Goal: Task Accomplishment & Management: Complete application form

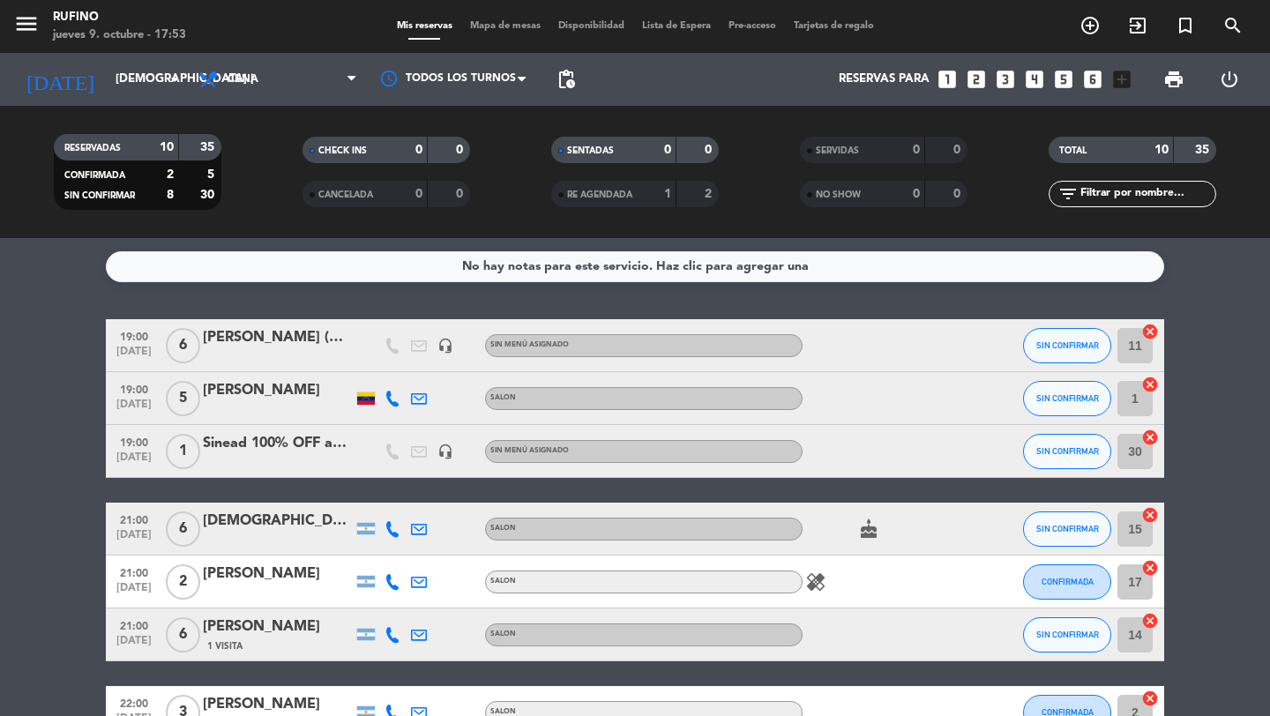
click at [1058, 79] on icon "looks_5" at bounding box center [1063, 79] width 23 height 23
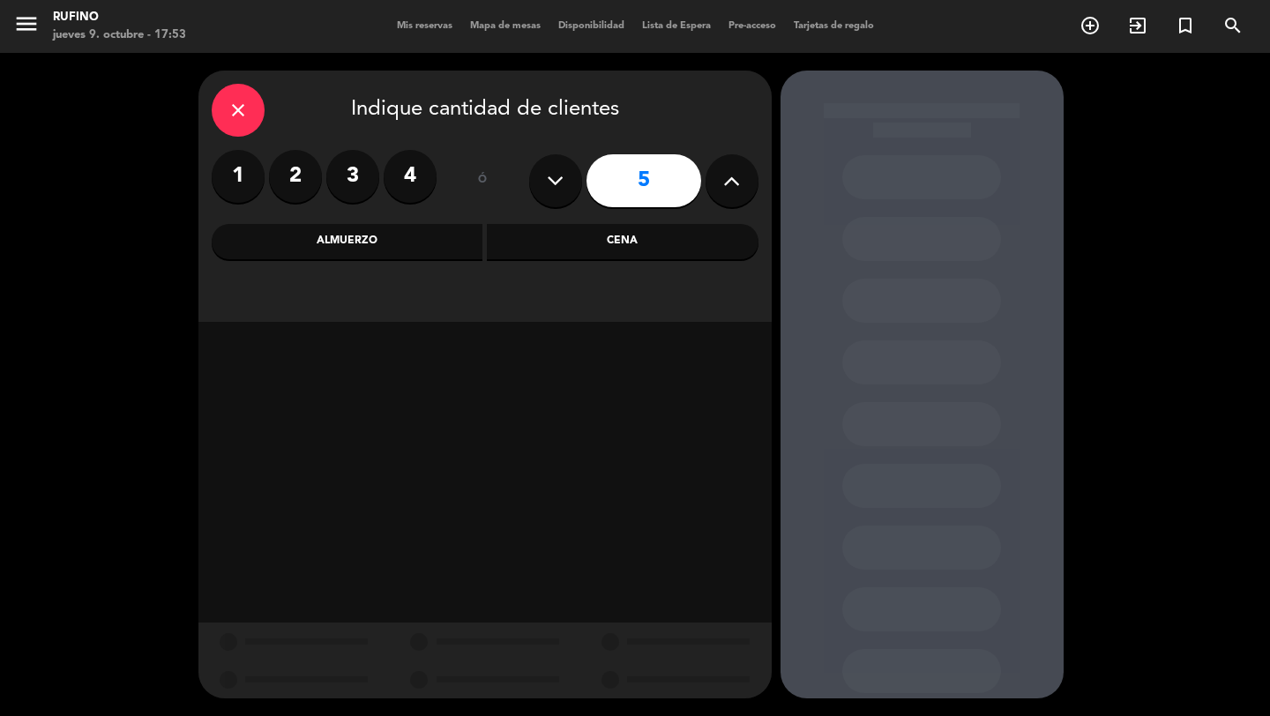
click at [599, 251] on div "Cena" at bounding box center [623, 241] width 272 height 35
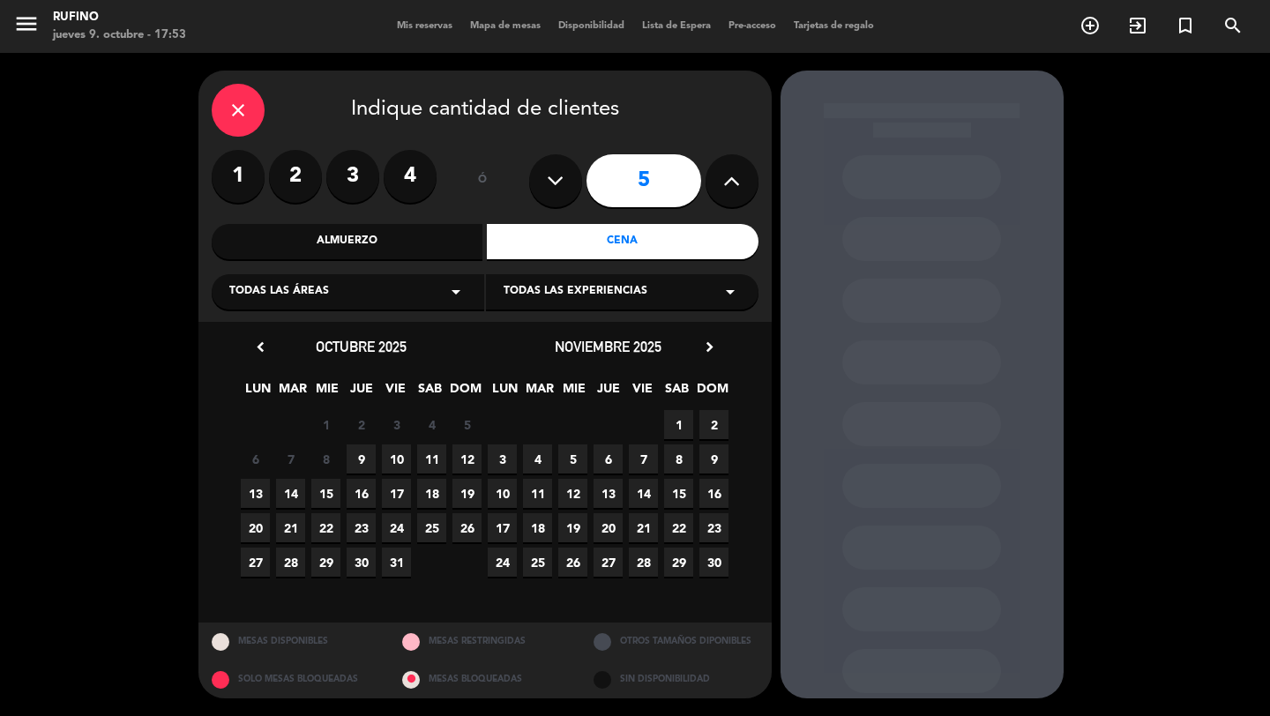
click at [393, 463] on span "10" at bounding box center [396, 459] width 29 height 29
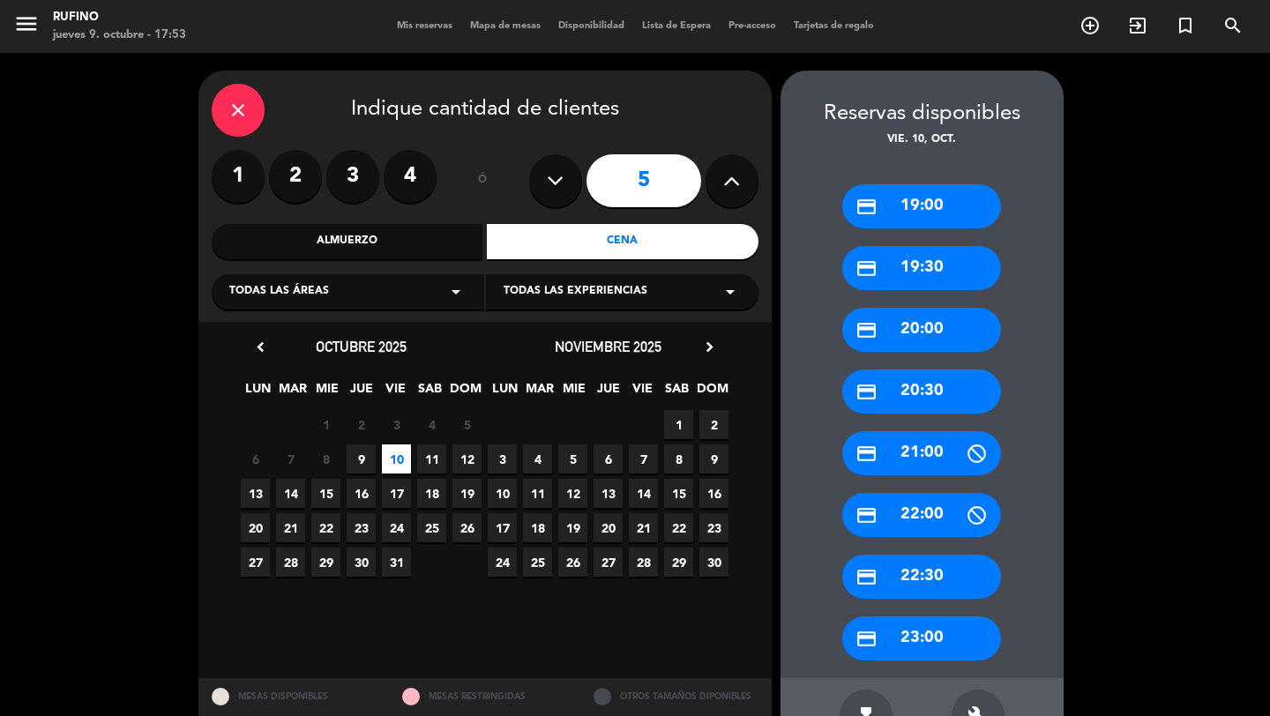
click at [925, 446] on div "credit_card 21:00" at bounding box center [921, 453] width 159 height 44
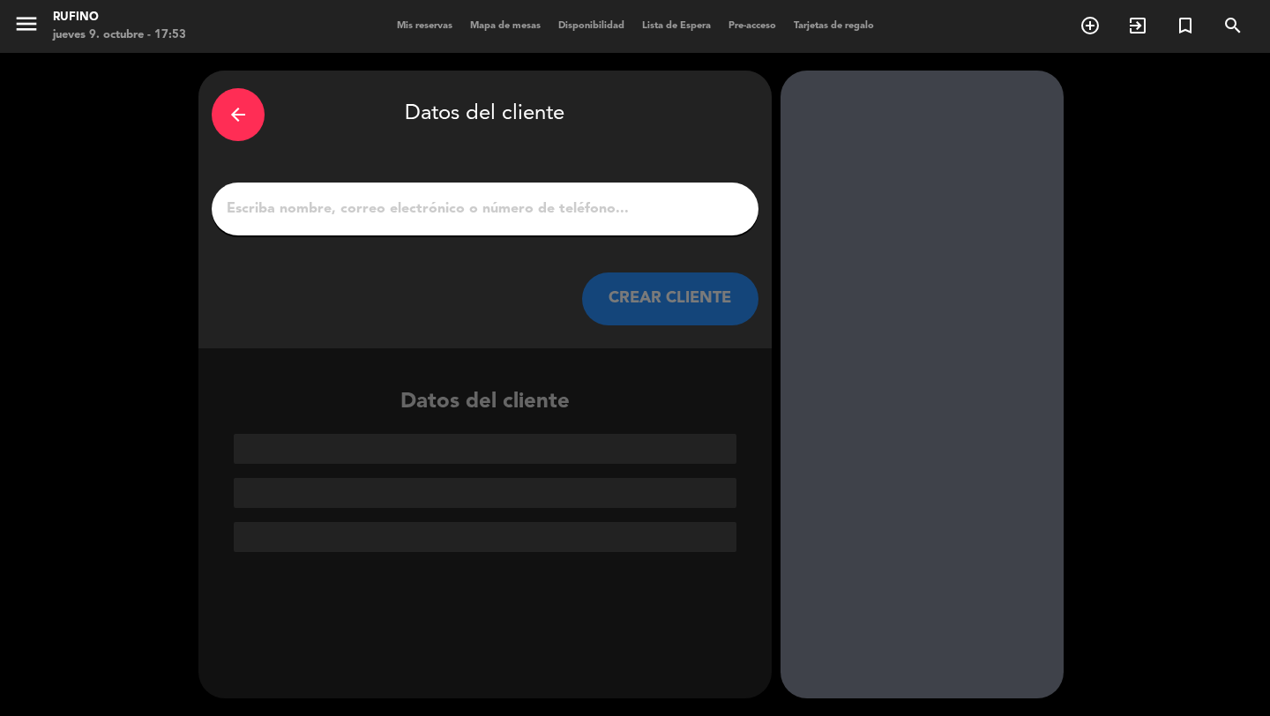
click at [603, 217] on input "1" at bounding box center [485, 209] width 520 height 25
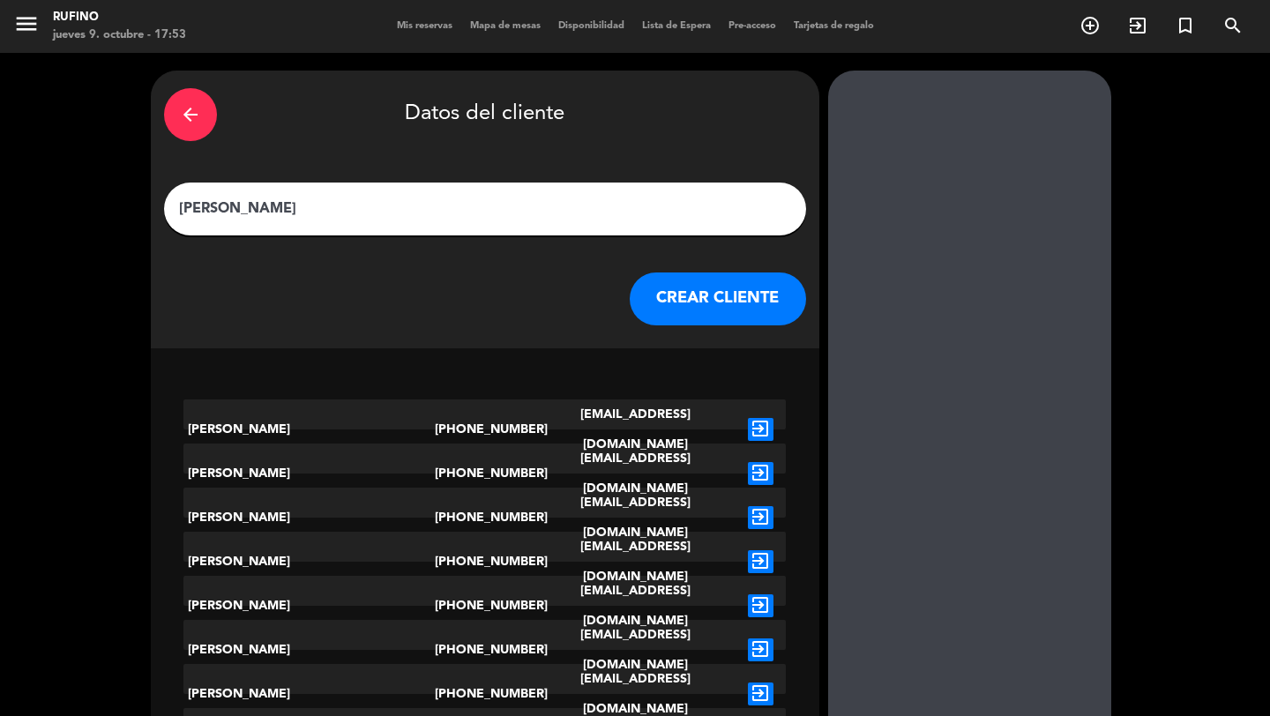
type input "[PERSON_NAME]"
click at [748, 600] on icon "exit_to_app" at bounding box center [761, 606] width 26 height 23
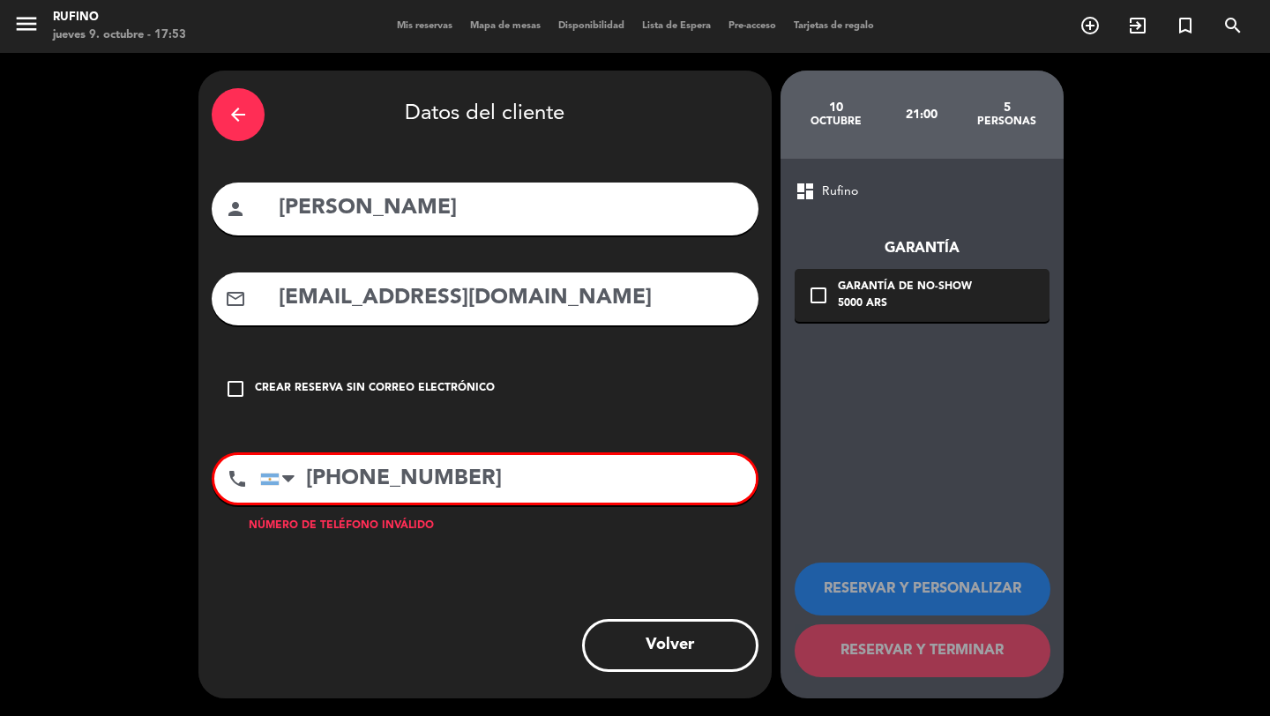
click at [504, 217] on input "[PERSON_NAME]" at bounding box center [511, 209] width 468 height 36
type input "[PERSON_NAME] 20% OFF y [PERSON_NAME] de espumante de cortesía"
click at [459, 476] on input "[PHONE_NUMBER]" at bounding box center [508, 479] width 496 height 48
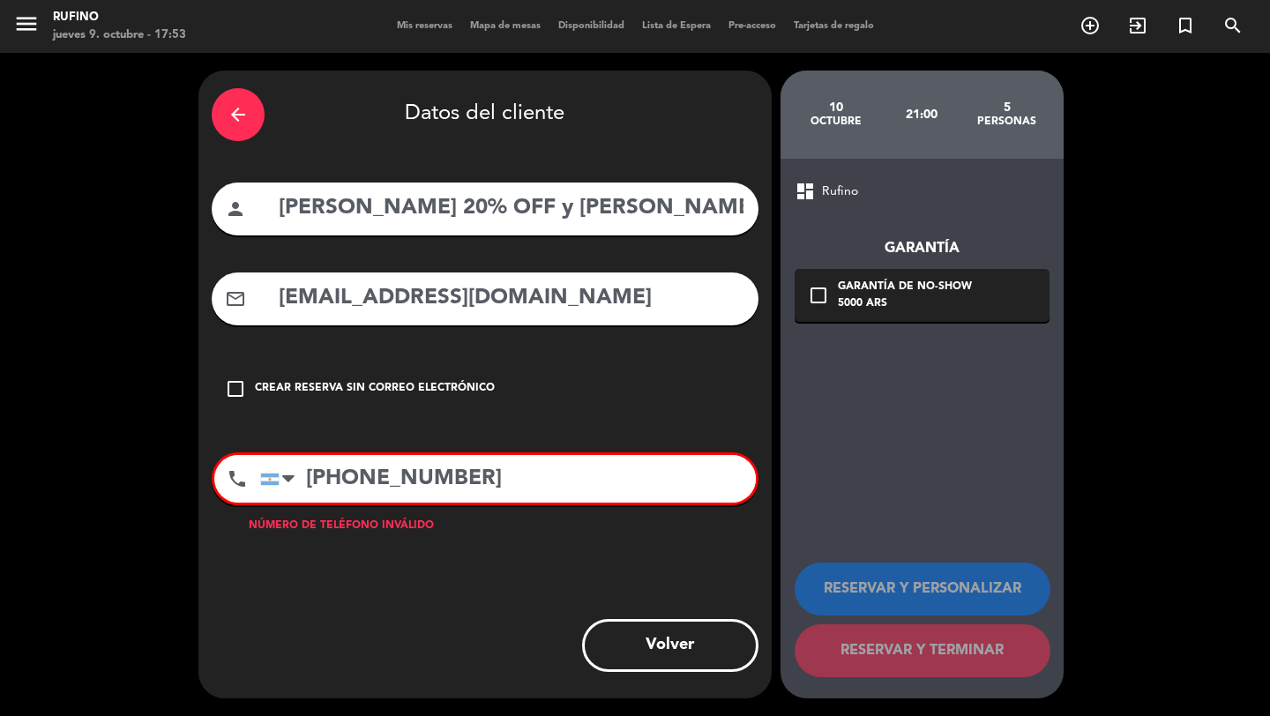
drag, startPoint x: 459, startPoint y: 476, endPoint x: 249, endPoint y: 476, distance: 210.0
click at [249, 476] on div "phone [GEOGRAPHIC_DATA] +1 [GEOGRAPHIC_DATA] +44 [GEOGRAPHIC_DATA] ([GEOGRAPHIC…" at bounding box center [485, 479] width 547 height 53
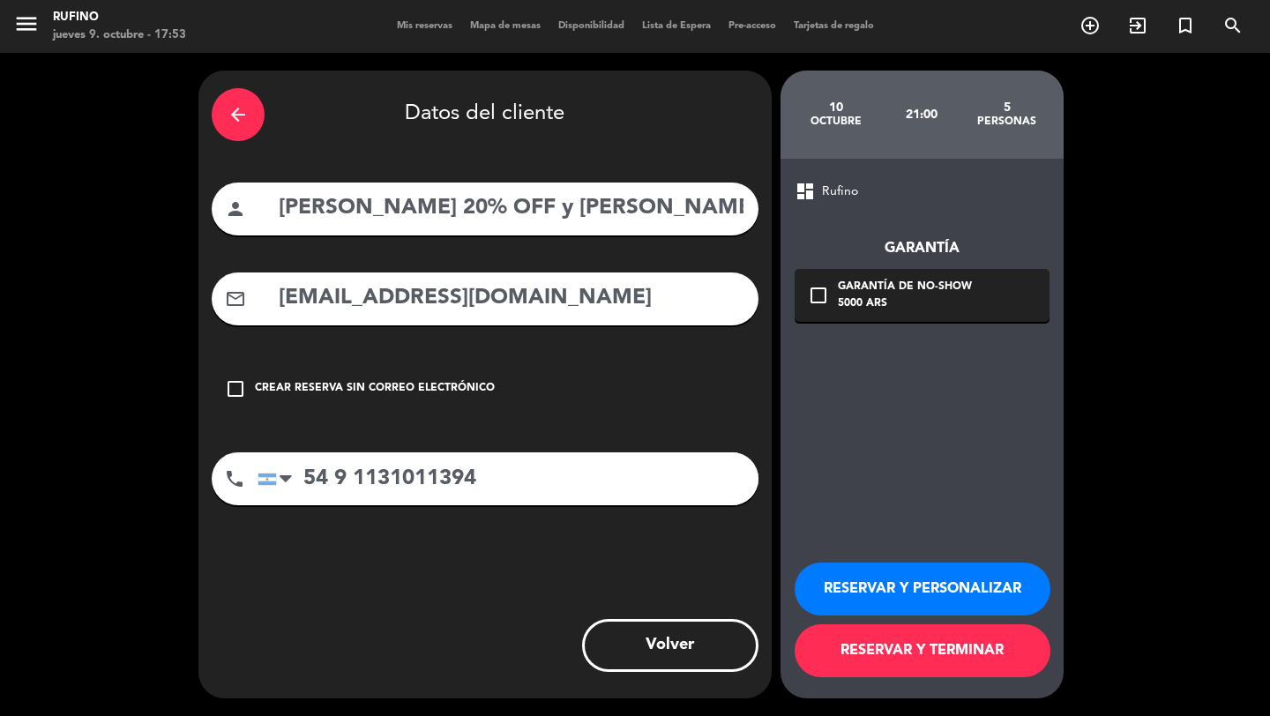
type input "54 9 1131011394"
click at [883, 588] on button "RESERVAR Y PERSONALIZAR" at bounding box center [923, 589] width 256 height 53
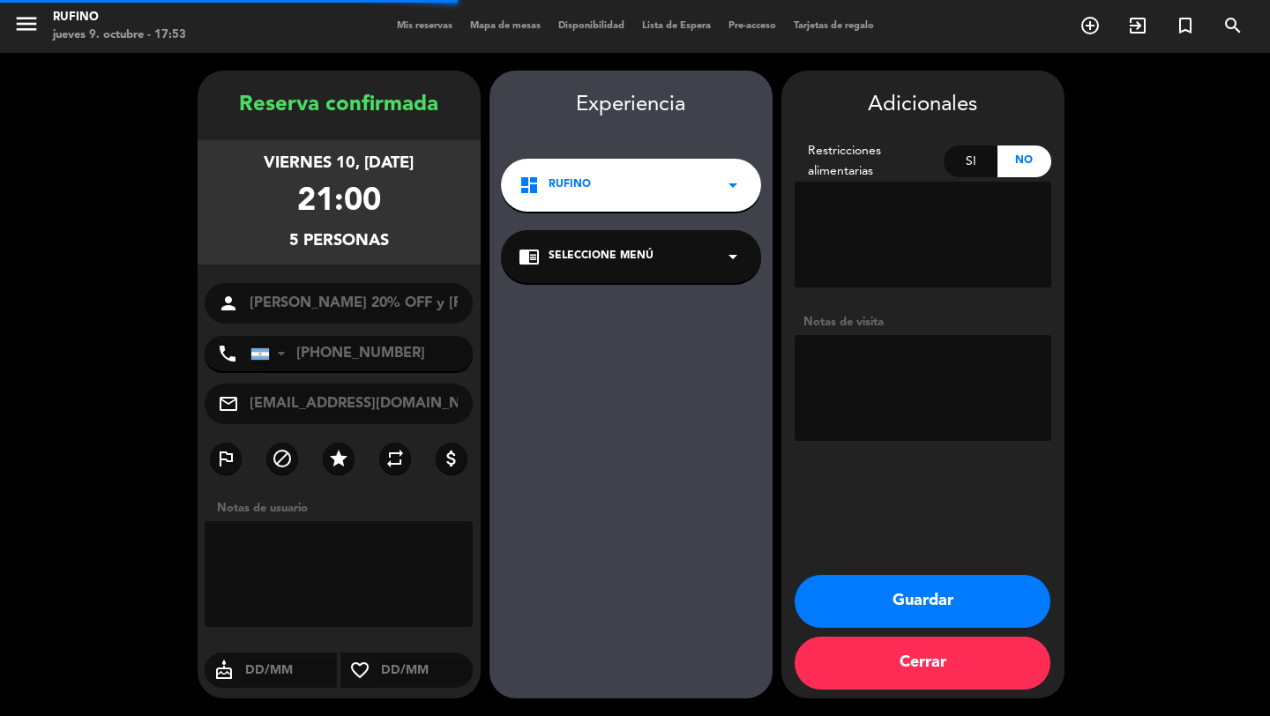
click at [913, 602] on button "Guardar" at bounding box center [923, 601] width 256 height 53
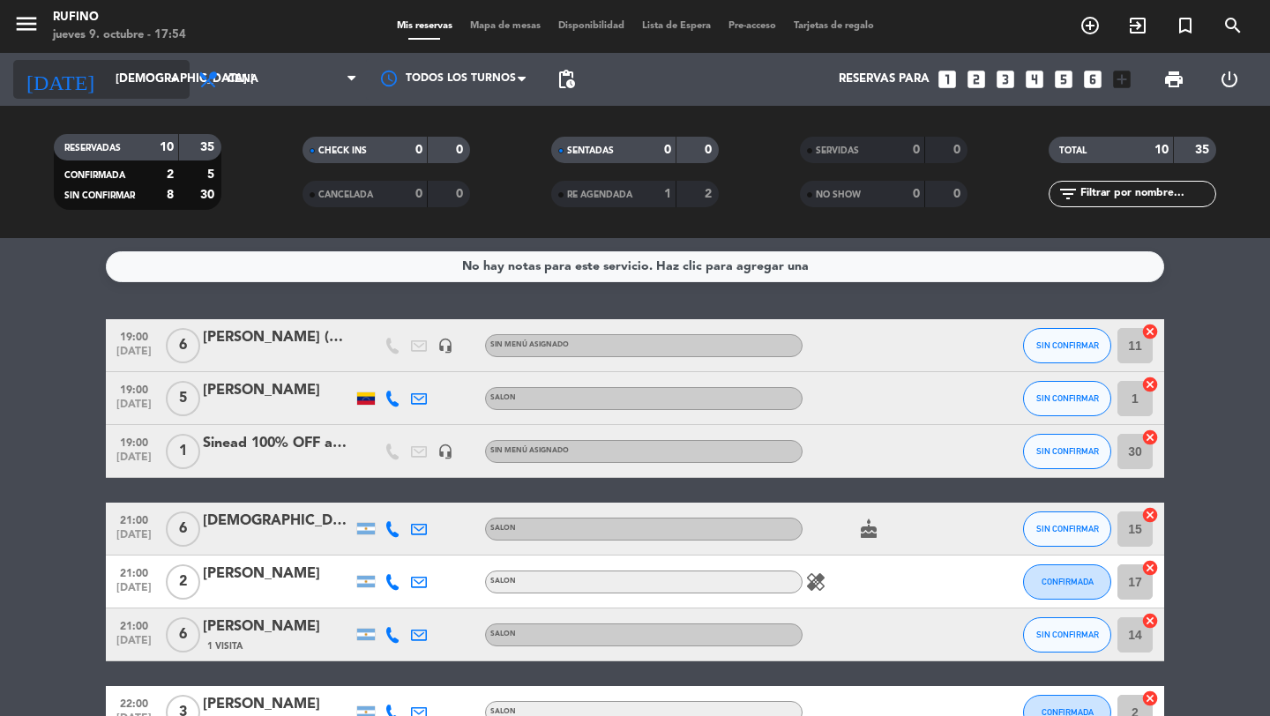
click at [140, 77] on input "[DEMOGRAPHIC_DATA] [DATE]" at bounding box center [184, 80] width 155 height 32
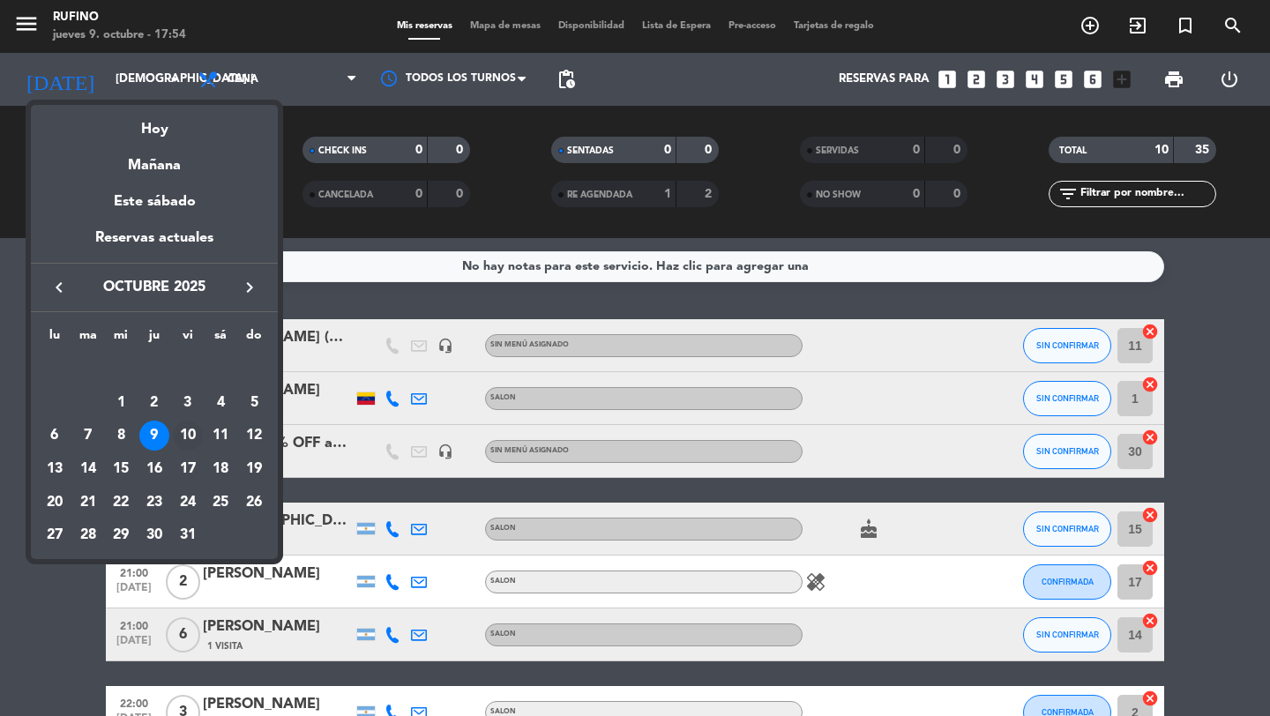
click at [186, 429] on div "10" at bounding box center [188, 436] width 30 height 30
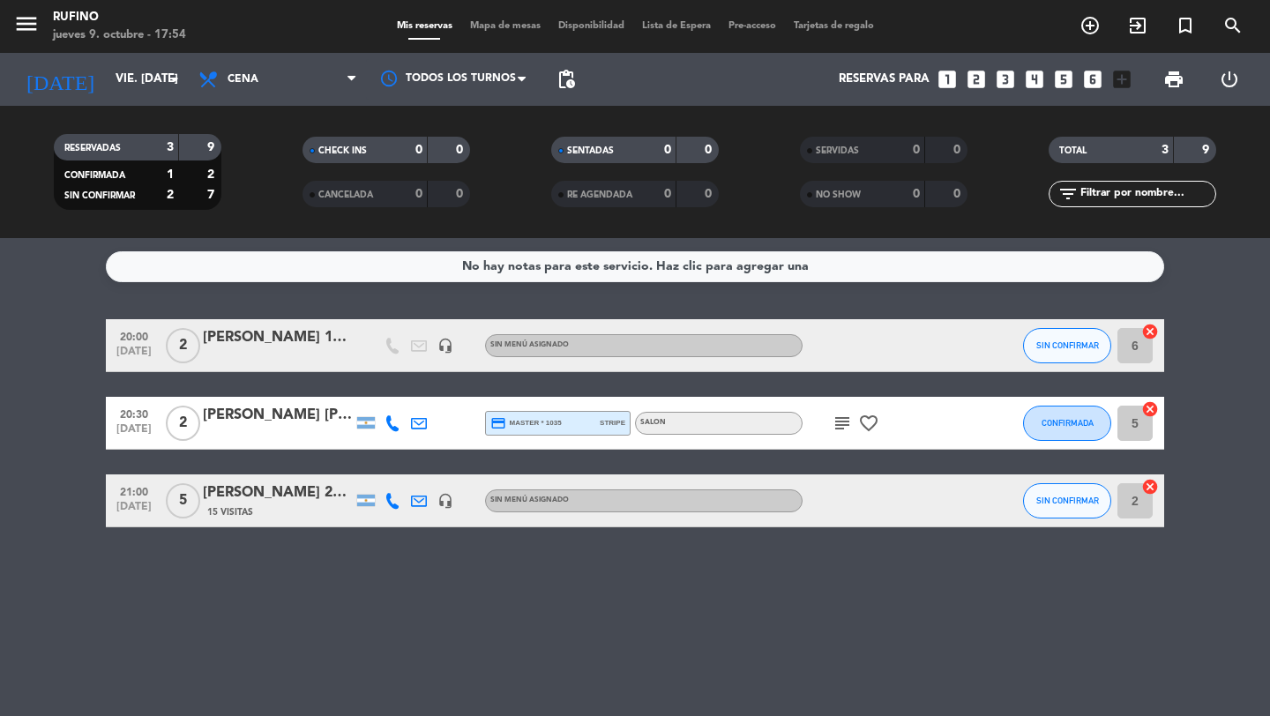
click at [279, 520] on div "21:00 [DATE] 5 [PERSON_NAME] 20% OFF y [PERSON_NAME] de espumante de cortesía 1…" at bounding box center [635, 501] width 1059 height 53
click at [279, 505] on div "15 Visitas" at bounding box center [278, 512] width 150 height 15
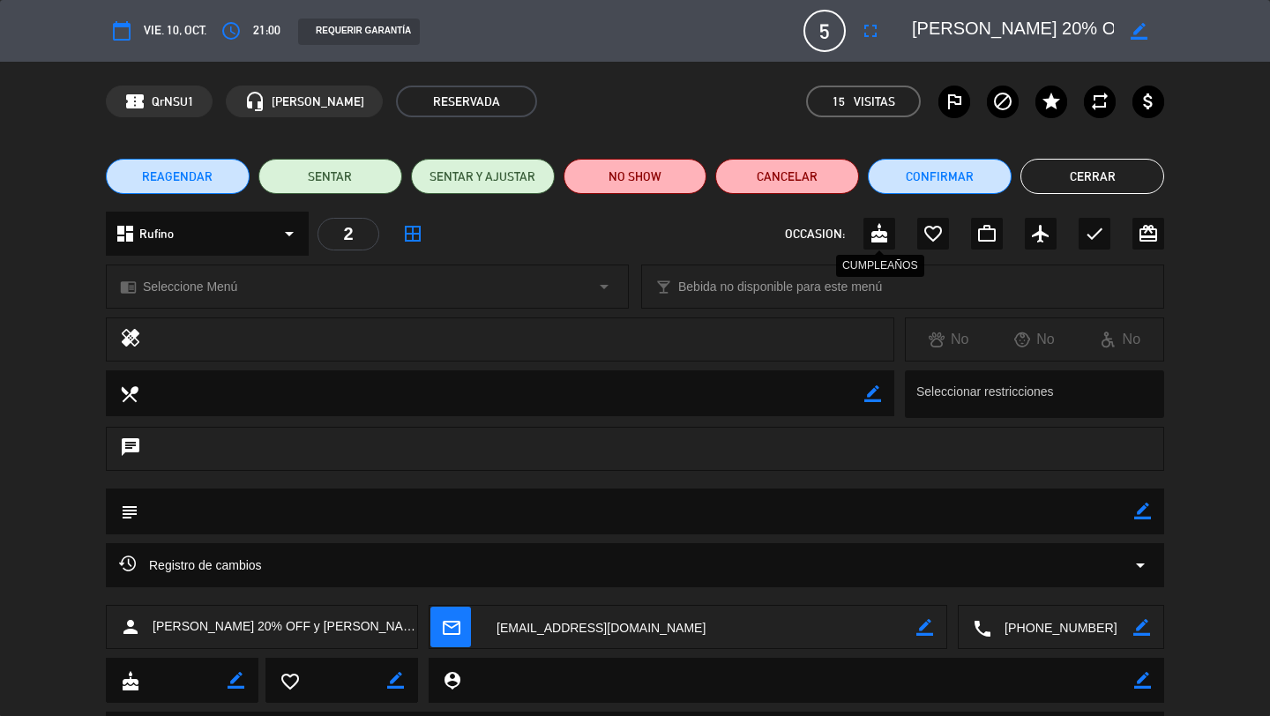
click at [887, 236] on icon "cake" at bounding box center [879, 233] width 21 height 21
click at [1118, 175] on button "Cerrar" at bounding box center [1093, 176] width 144 height 35
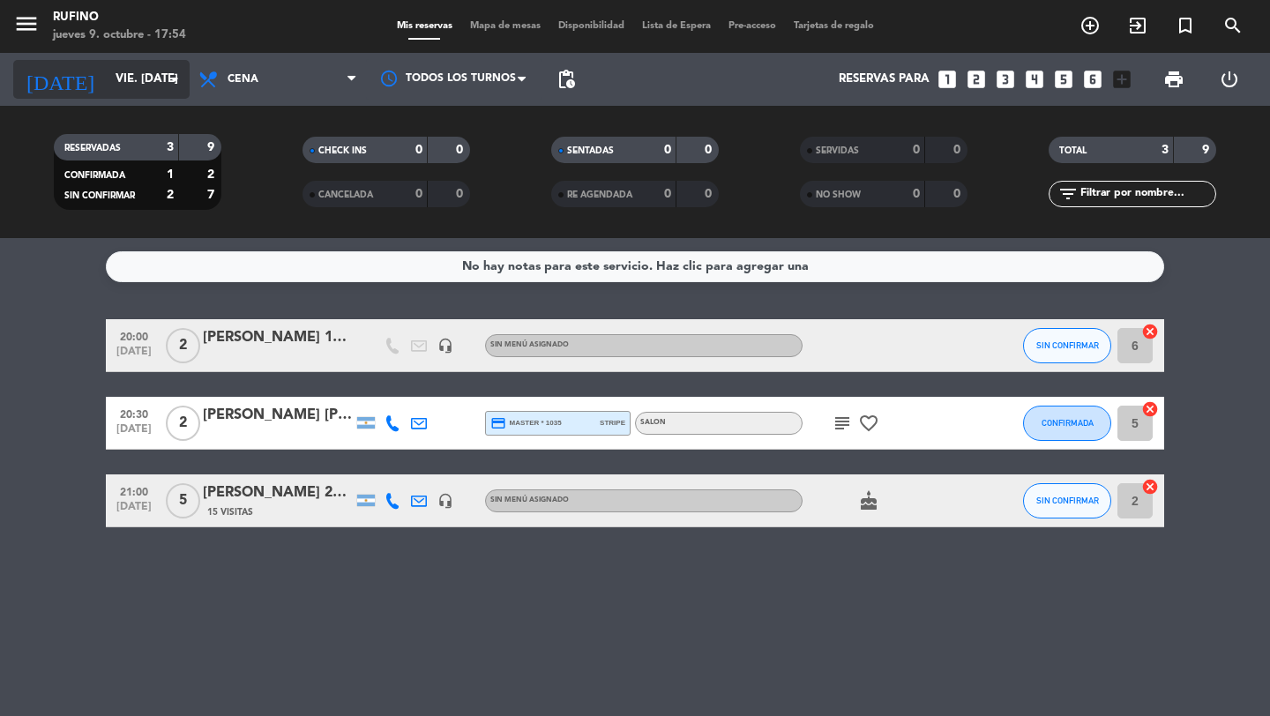
click at [111, 73] on input "vie. [DATE]" at bounding box center [184, 80] width 155 height 32
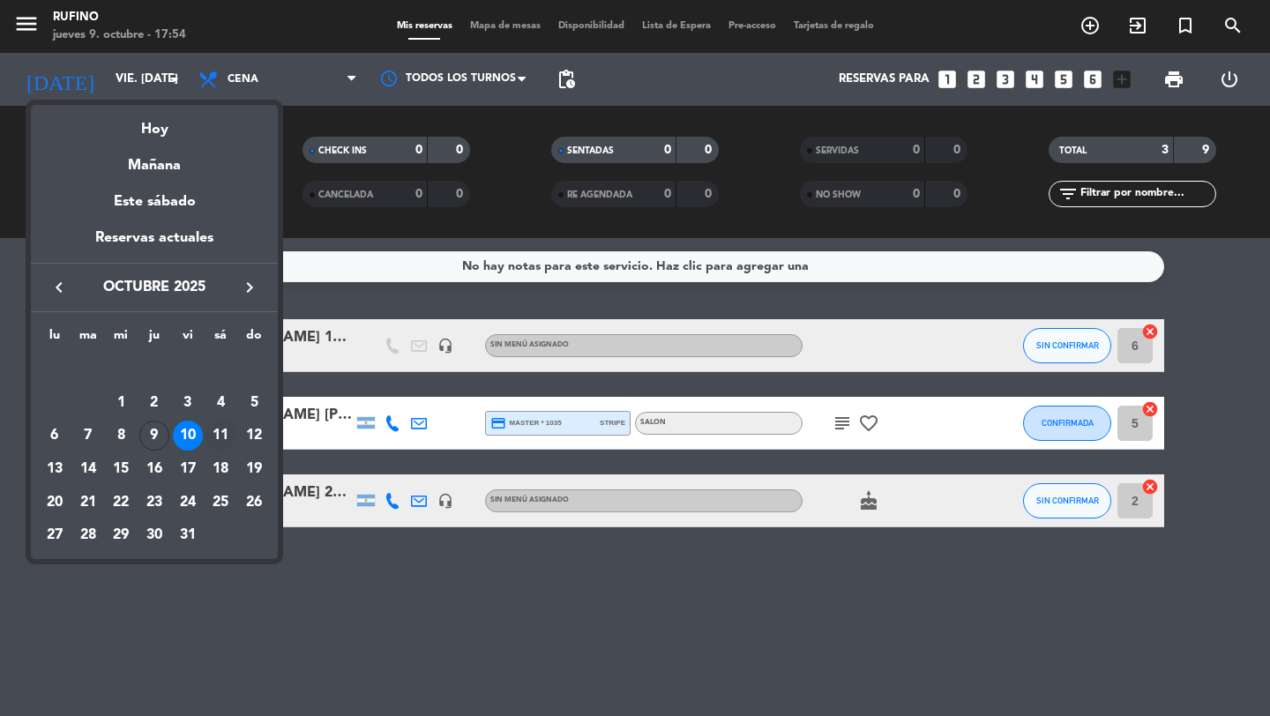
click at [232, 431] on div "11" at bounding box center [221, 436] width 30 height 30
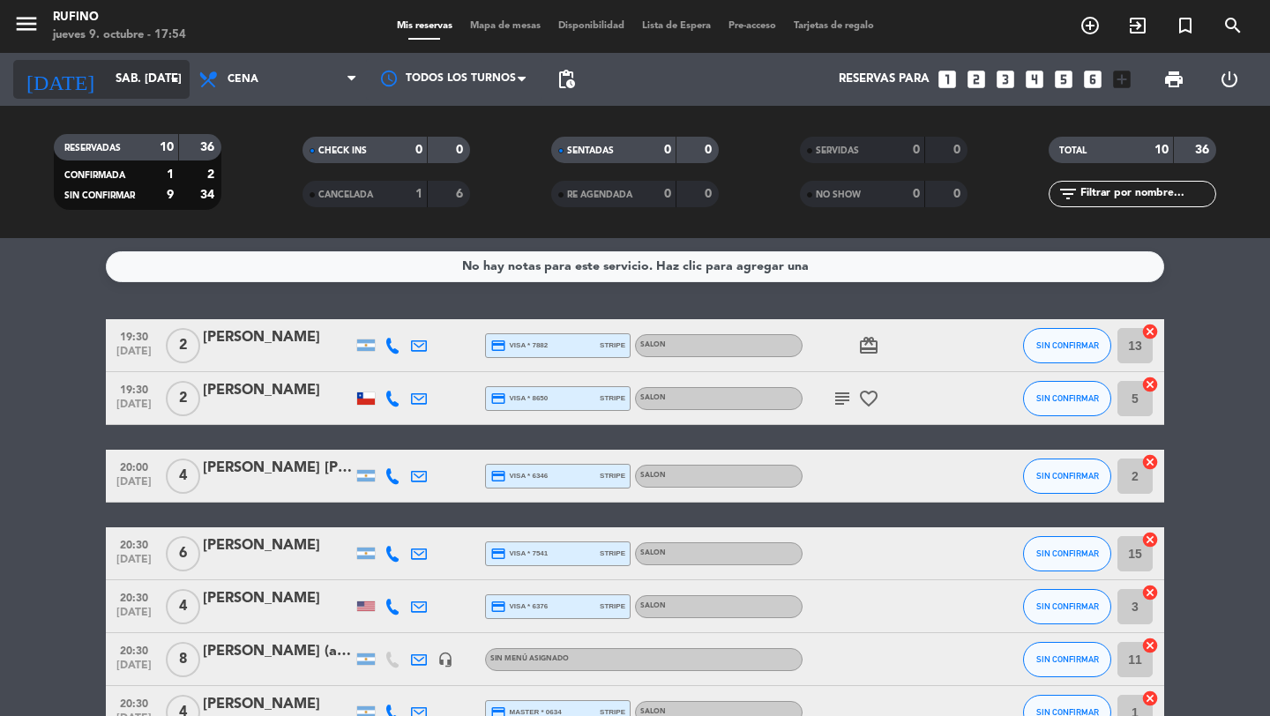
click at [116, 72] on input "sáb. [DATE]" at bounding box center [184, 80] width 155 height 32
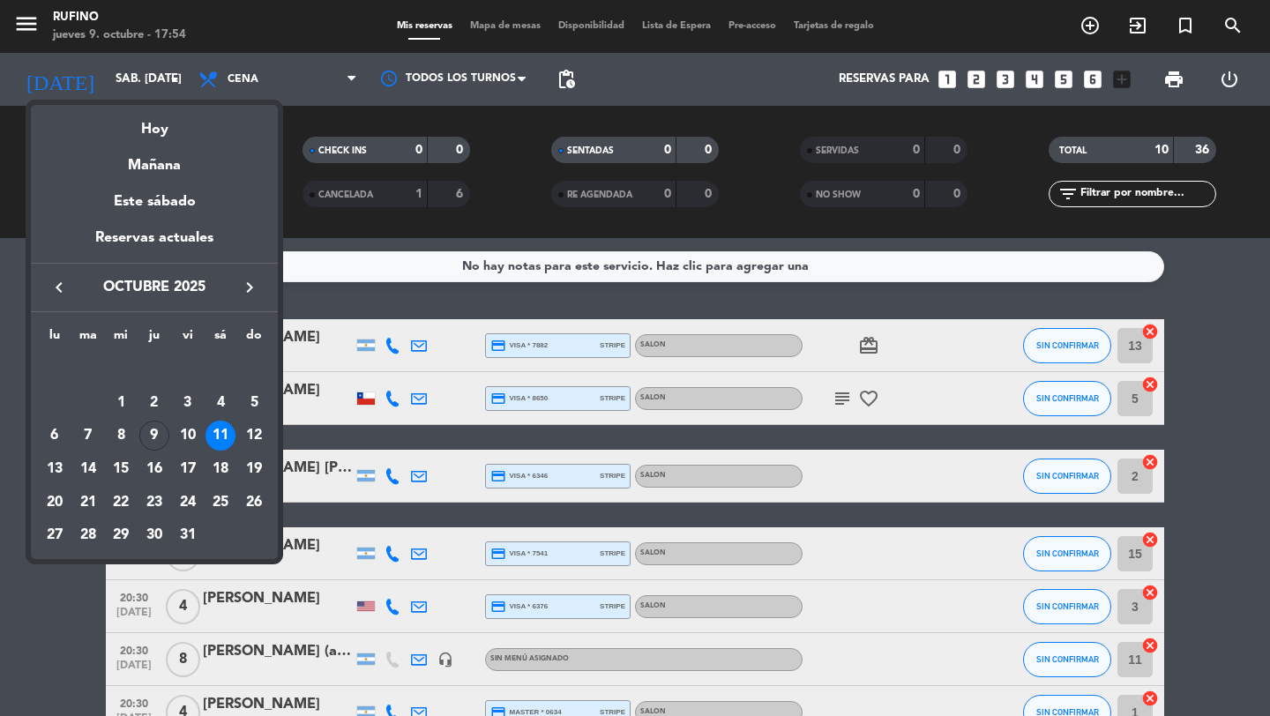
click at [150, 437] on div "9" at bounding box center [154, 436] width 30 height 30
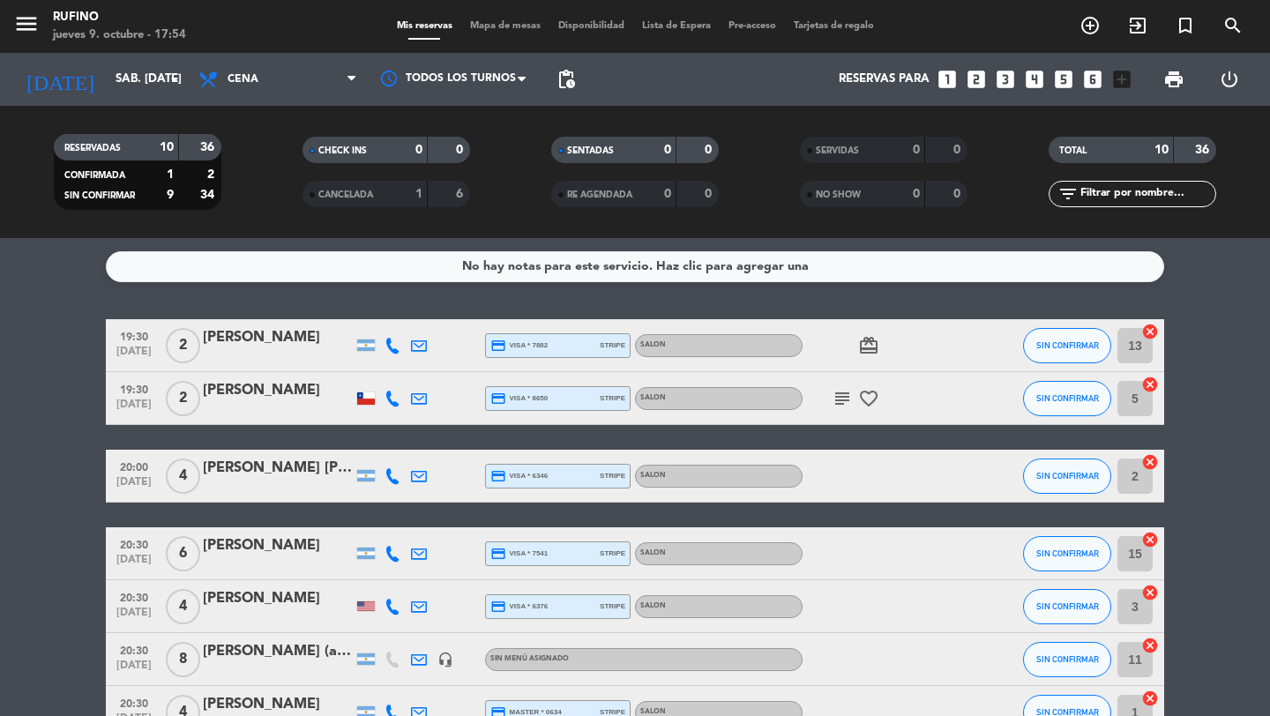
type input "[DEMOGRAPHIC_DATA] [DATE]"
